Goal: Task Accomplishment & Management: Manage account settings

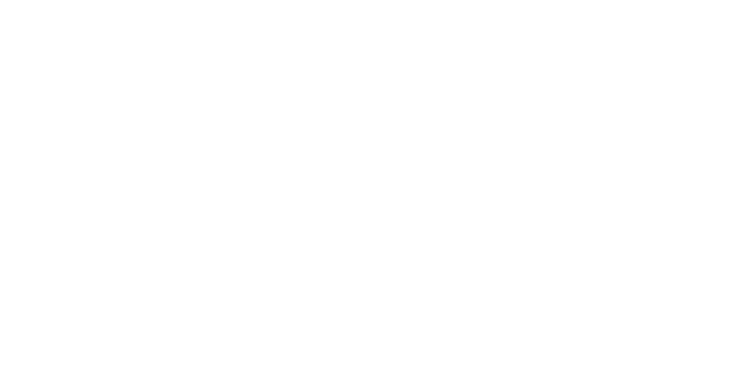
type input "**********"
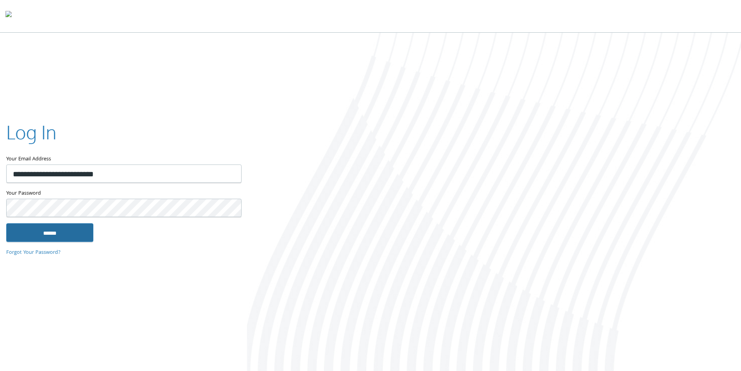
click at [64, 227] on input "******" at bounding box center [49, 232] width 87 height 19
type input "**********"
